Goal: Transaction & Acquisition: Book appointment/travel/reservation

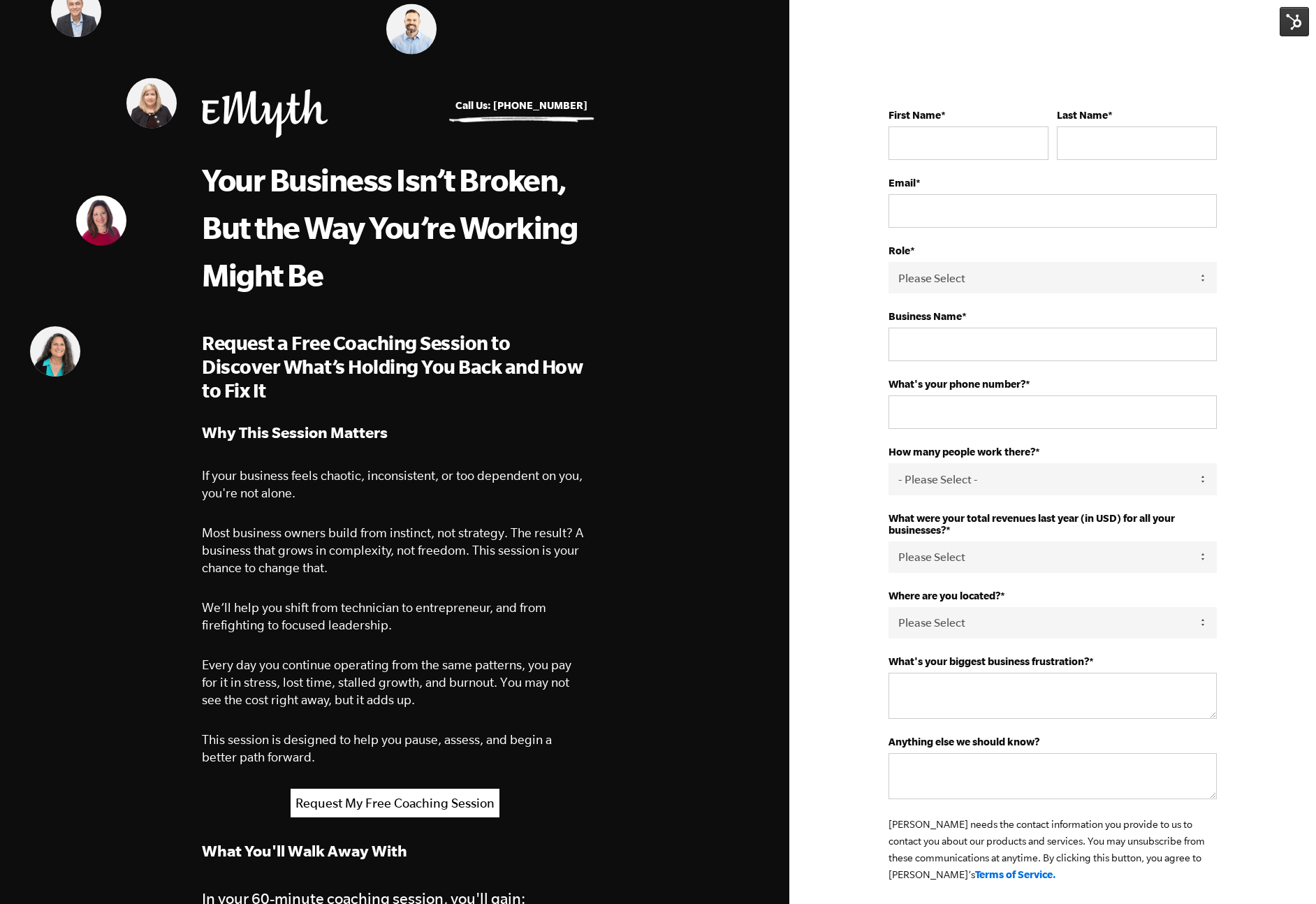
scroll to position [632, 0]
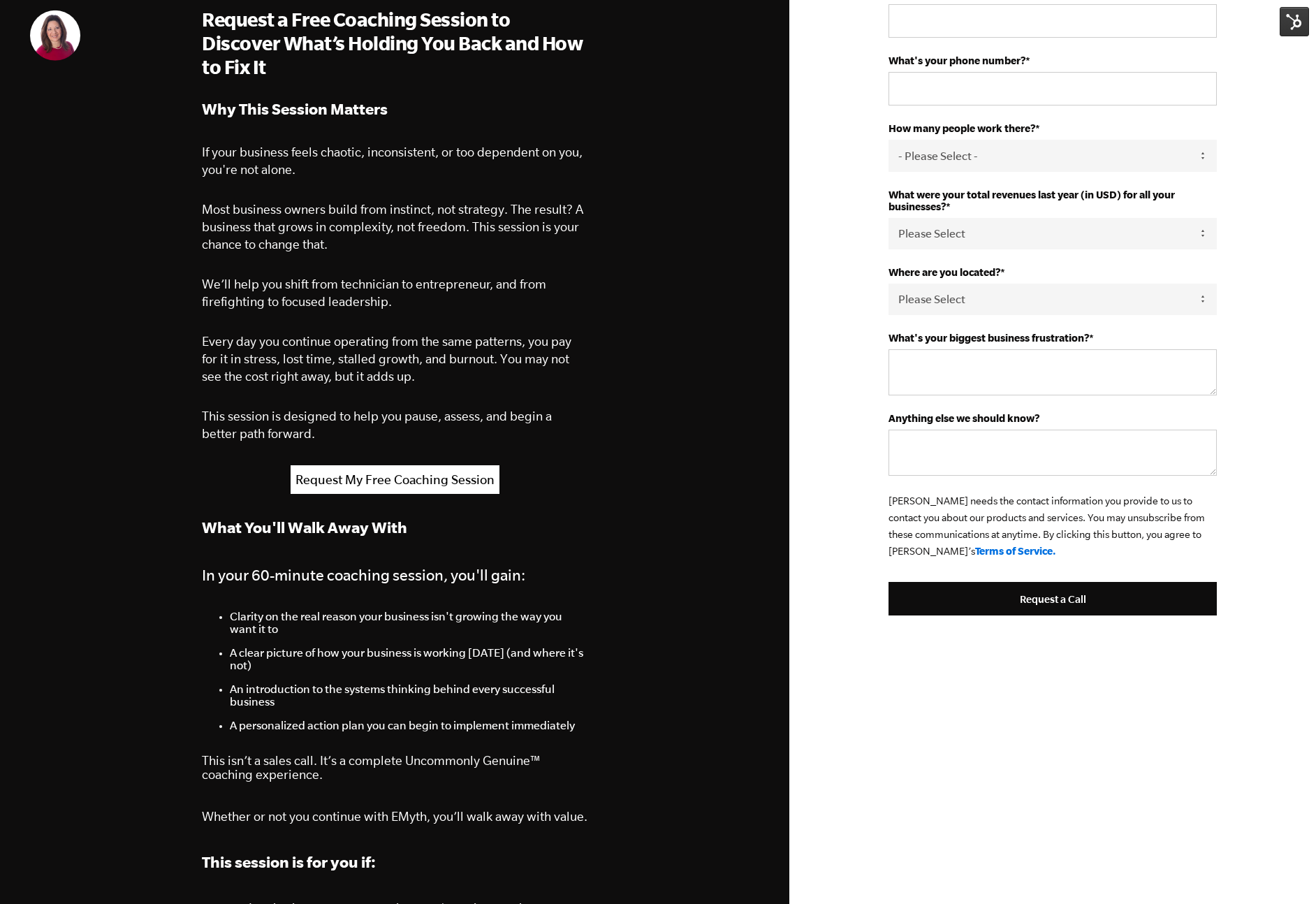
scroll to position [1051, 0]
